Goal: Information Seeking & Learning: Find specific fact

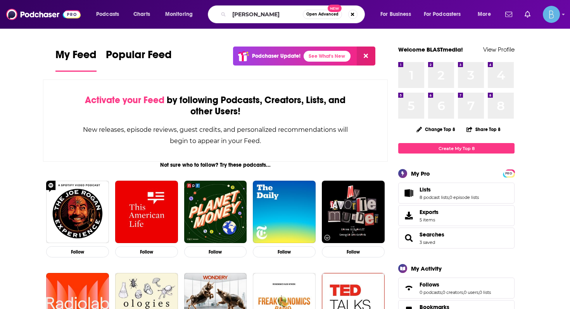
type input "[PERSON_NAME]"
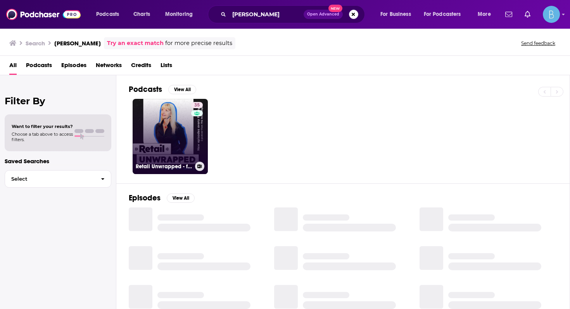
click at [174, 138] on link "35 Retail Unwrapped - from The [PERSON_NAME] Report" at bounding box center [170, 136] width 75 height 75
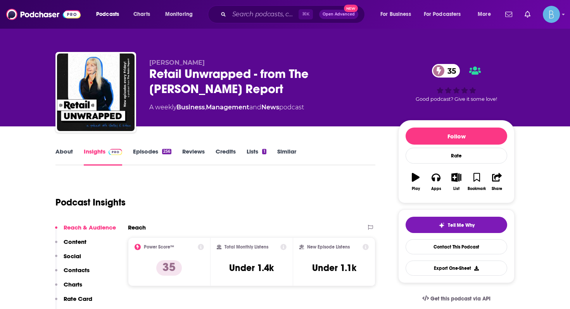
click at [147, 158] on link "Episodes 256" at bounding box center [152, 157] width 38 height 18
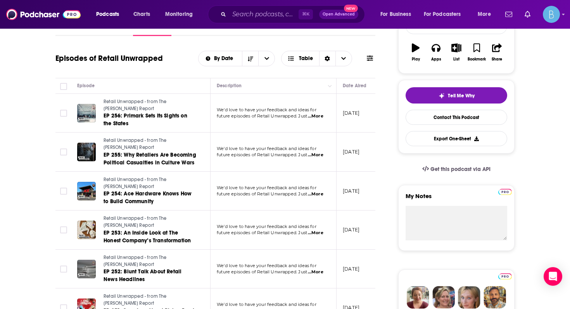
scroll to position [542, 0]
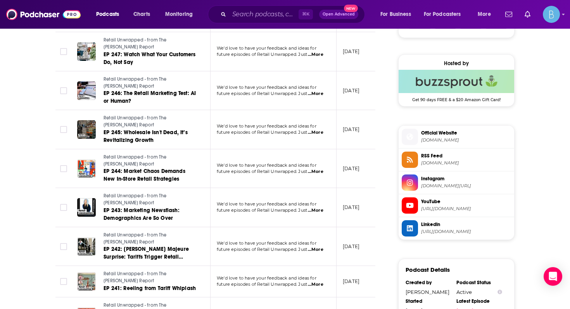
click at [318, 247] on span "...More" at bounding box center [316, 250] width 16 height 6
click at [195, 227] on td "Retail Unwrapped - from The [PERSON_NAME] Report EP 242: [PERSON_NAME] Majeure …" at bounding box center [141, 246] width 140 height 39
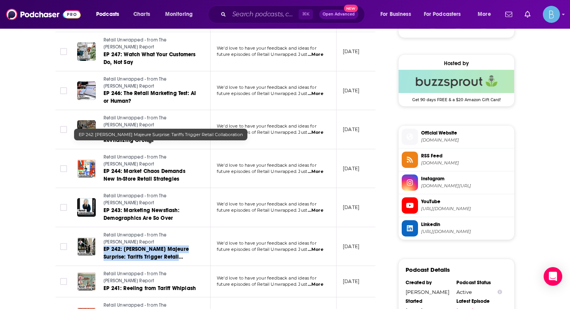
drag, startPoint x: 201, startPoint y: 153, endPoint x: 104, endPoint y: 144, distance: 97.4
click at [104, 227] on td "Retail Unwrapped - from The [PERSON_NAME] Report EP 242: [PERSON_NAME] Majeure …" at bounding box center [141, 246] width 140 height 39
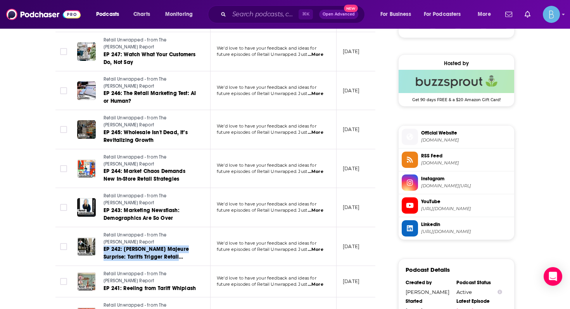
copy span "EP 242: [PERSON_NAME] Majeure Surprise: Tariffs Trigger Retail Collaboration"
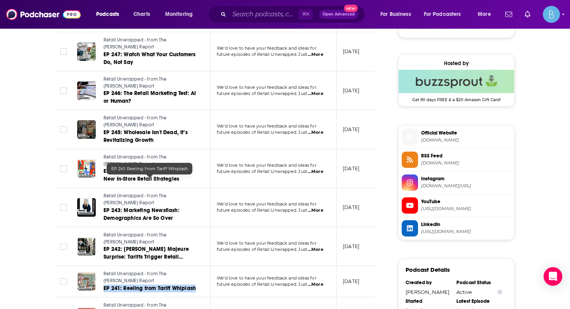
drag, startPoint x: 197, startPoint y: 182, endPoint x: 102, endPoint y: 182, distance: 95.0
click at [102, 266] on td "Retail Unwrapped - from The [PERSON_NAME] Report EP 241: Reeling from Tariff Wh…" at bounding box center [141, 281] width 140 height 31
copy span "EP 241: Reeling from Tariff Whiplash"
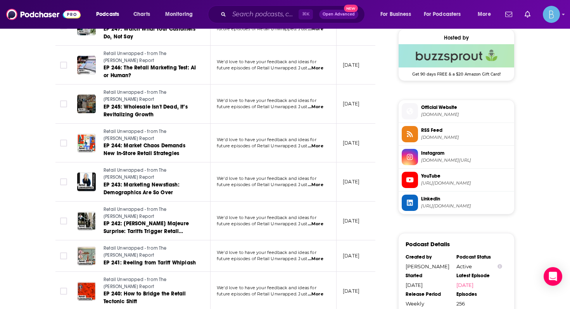
scroll to position [787, 0]
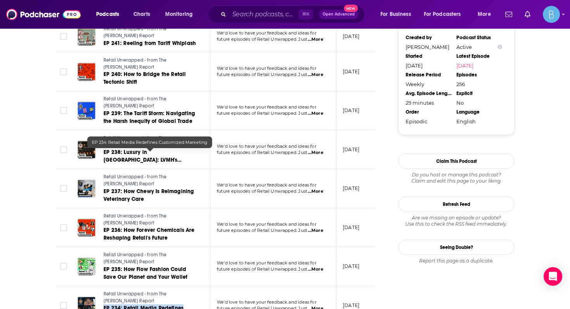
drag, startPoint x: 102, startPoint y: 154, endPoint x: 166, endPoint y: 160, distance: 64.3
click at [166, 291] on div "Retail Unwrapped - from The [PERSON_NAME] Report EP 234: Retail Media Redefines…" at bounding box center [136, 305] width 119 height 29
copy span "EP 234: Retail Media Redefines Customized Marketing"
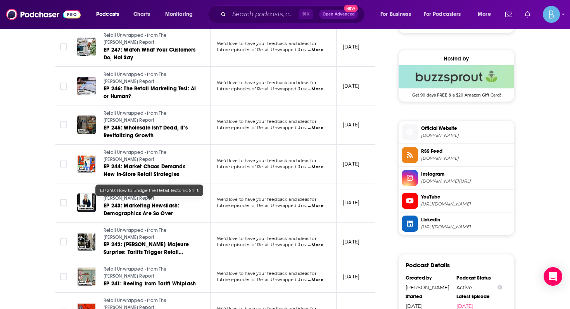
scroll to position [547, 0]
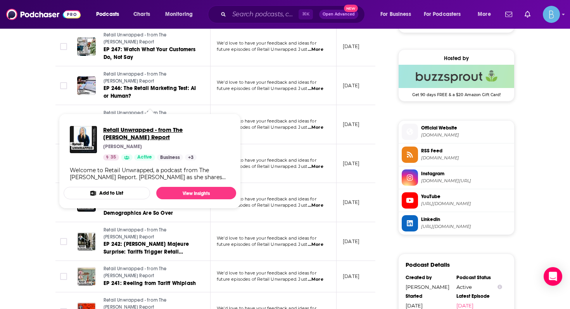
click at [120, 129] on span "Retail Unwrapped - from The [PERSON_NAME] Report" at bounding box center [166, 133] width 127 height 15
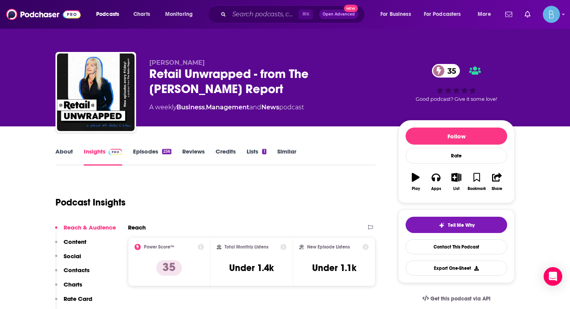
click at [154, 152] on link "Episodes 256" at bounding box center [152, 157] width 38 height 18
